Goal: Transaction & Acquisition: Download file/media

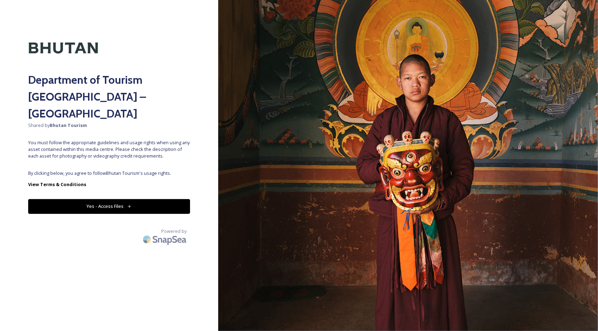
click at [116, 199] on button "Yes - Access Files" at bounding box center [109, 206] width 162 height 14
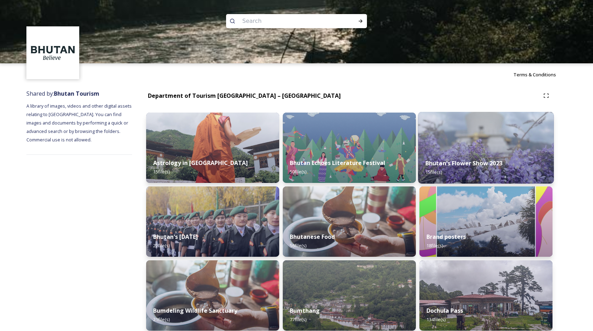
click at [494, 146] on img at bounding box center [486, 148] width 136 height 72
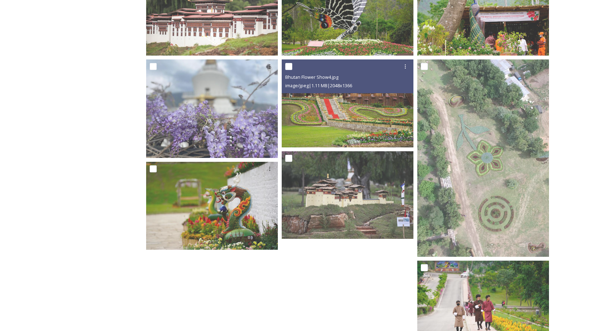
scroll to position [352, 0]
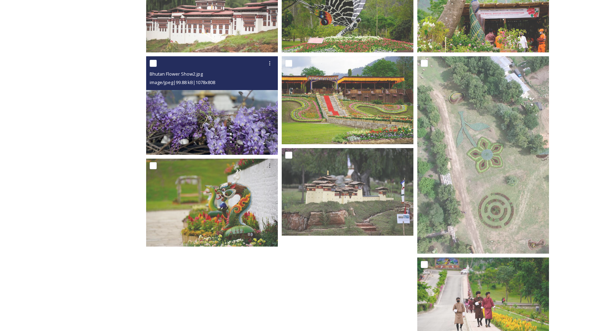
click at [186, 112] on img at bounding box center [212, 105] width 132 height 99
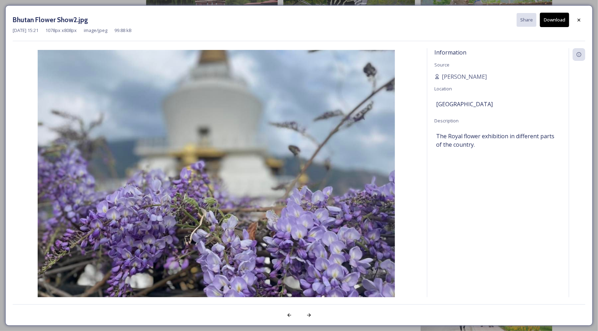
click at [558, 21] on button "Download" at bounding box center [554, 20] width 29 height 14
click at [577, 21] on icon at bounding box center [579, 20] width 6 height 6
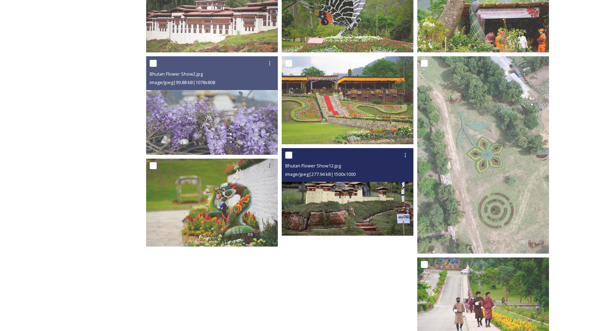
click at [354, 194] on img at bounding box center [348, 192] width 132 height 88
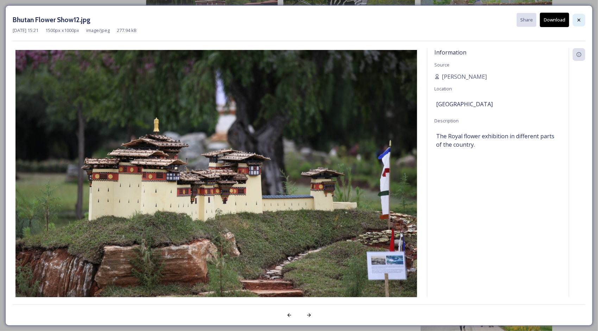
click at [579, 22] on icon at bounding box center [579, 20] width 6 height 6
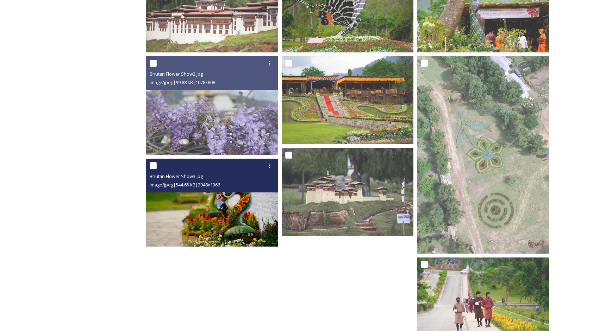
click at [228, 208] on img at bounding box center [212, 203] width 132 height 88
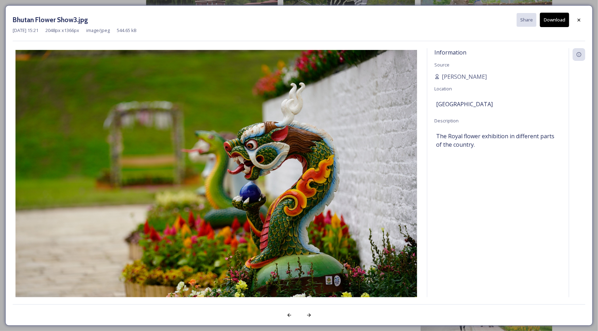
click at [557, 19] on button "Download" at bounding box center [554, 20] width 29 height 14
click at [580, 21] on icon at bounding box center [579, 20] width 6 height 6
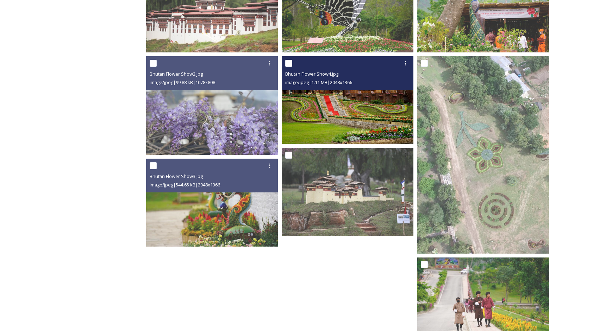
click at [372, 103] on img at bounding box center [348, 100] width 132 height 88
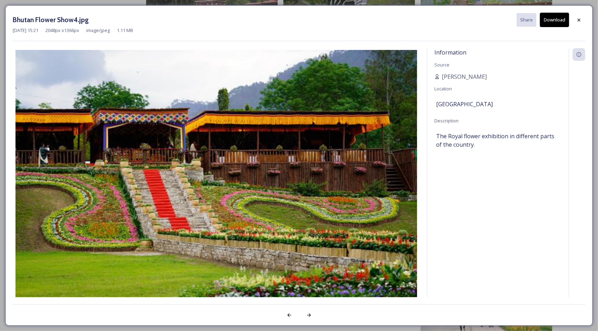
click at [550, 18] on button "Download" at bounding box center [554, 20] width 29 height 14
click at [580, 19] on icon at bounding box center [579, 20] width 6 height 6
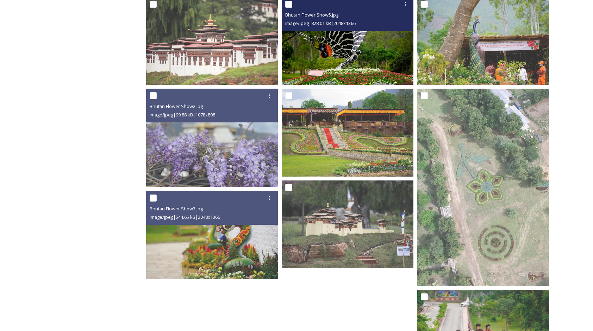
scroll to position [381, 0]
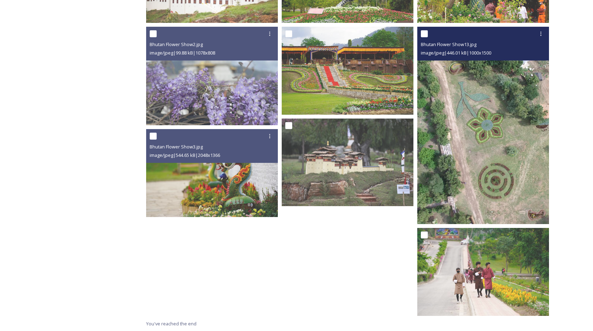
click at [516, 106] on img at bounding box center [483, 125] width 132 height 197
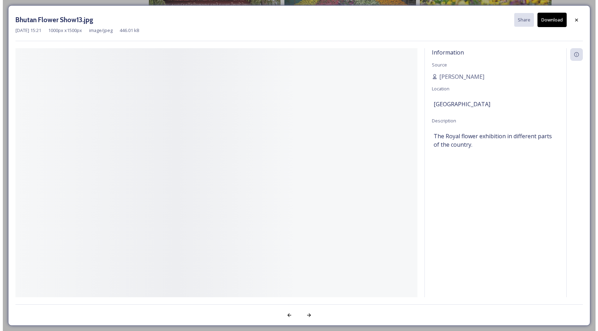
scroll to position [283, 0]
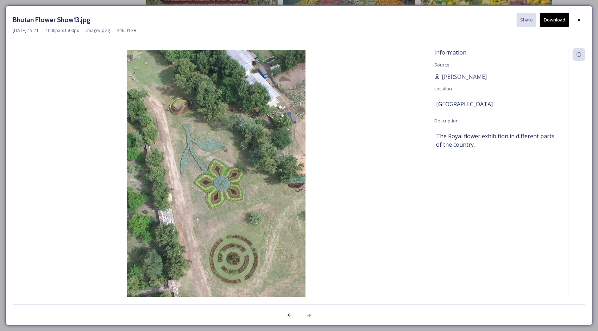
click at [556, 16] on button "Download" at bounding box center [554, 20] width 29 height 14
